Goal: Transaction & Acquisition: Subscribe to service/newsletter

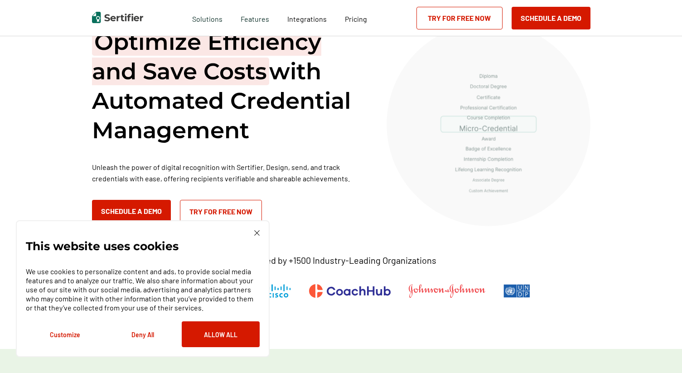
scroll to position [83, 0]
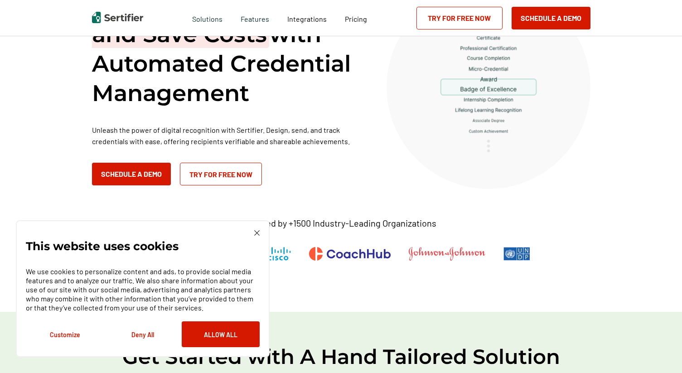
click at [203, 333] on button "Allow All" at bounding box center [221, 334] width 78 height 26
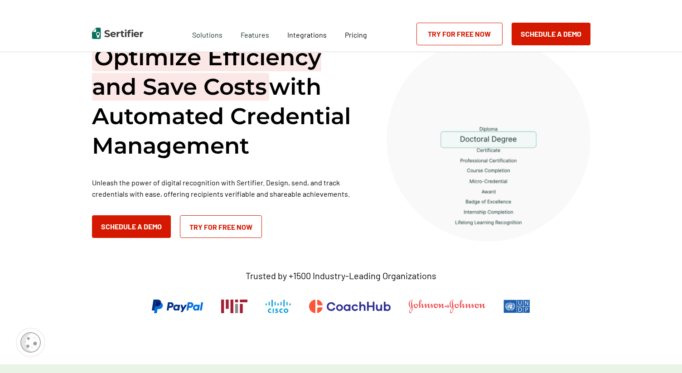
scroll to position [0, 0]
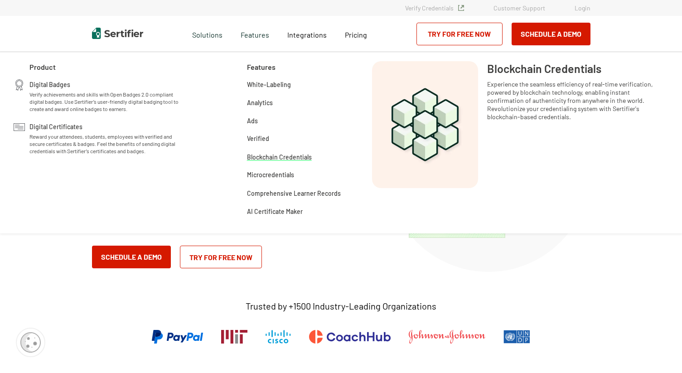
click at [279, 158] on span "Blockchain Credentials" at bounding box center [279, 156] width 65 height 9
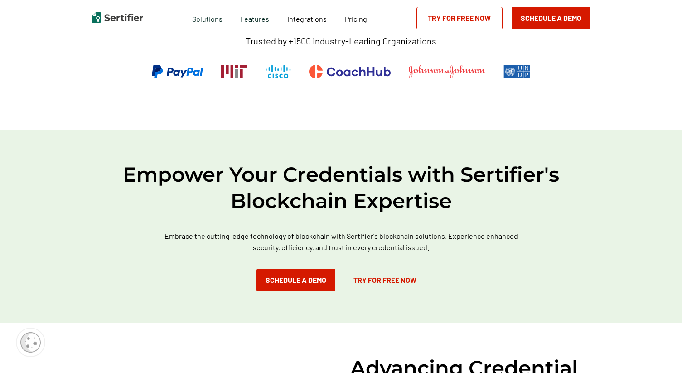
scroll to position [293, 0]
click at [368, 275] on link "Try for Free Now" at bounding box center [384, 280] width 81 height 23
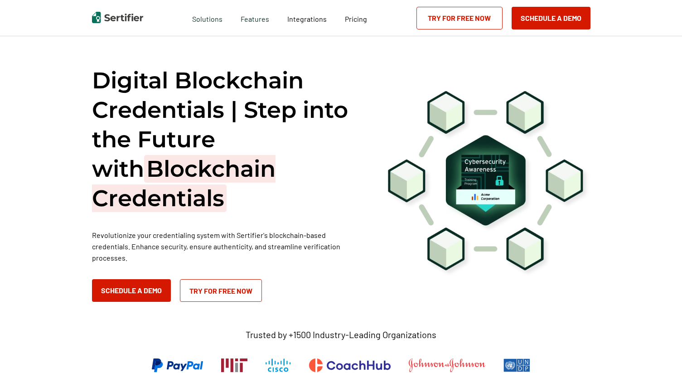
scroll to position [91, 0]
